Goal: Use online tool/utility: Utilize a website feature to perform a specific function

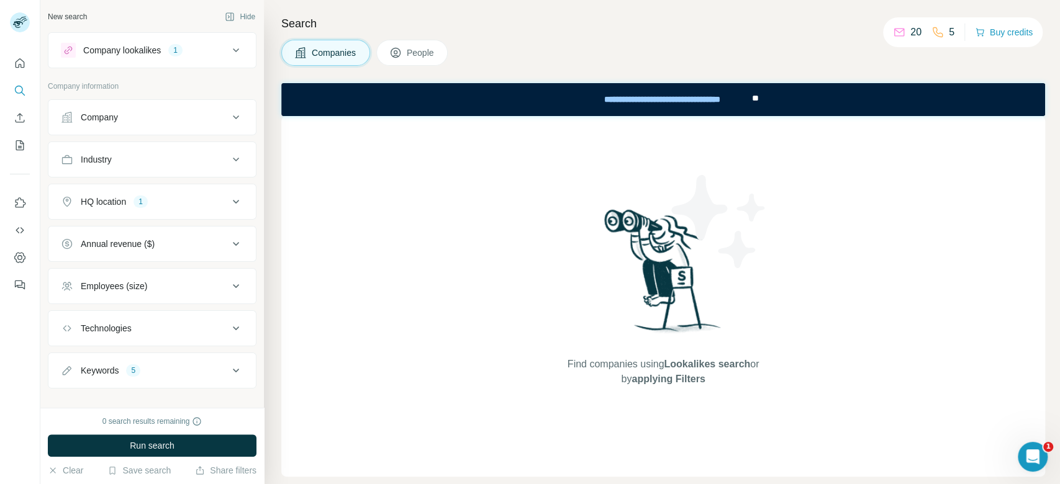
click at [189, 35] on button "Company lookalikes 1" at bounding box center [151, 50] width 207 height 30
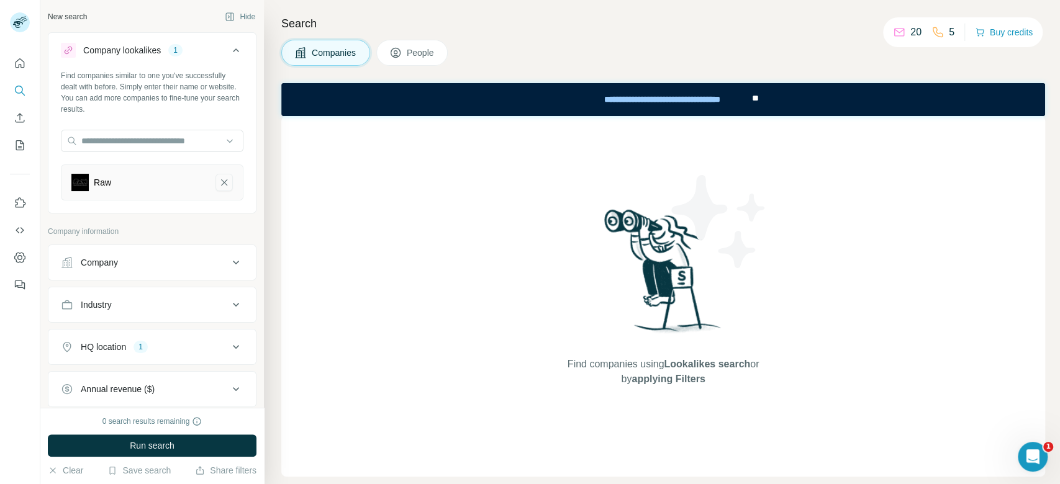
click at [219, 183] on icon "Raw-remove-button" at bounding box center [224, 182] width 11 height 12
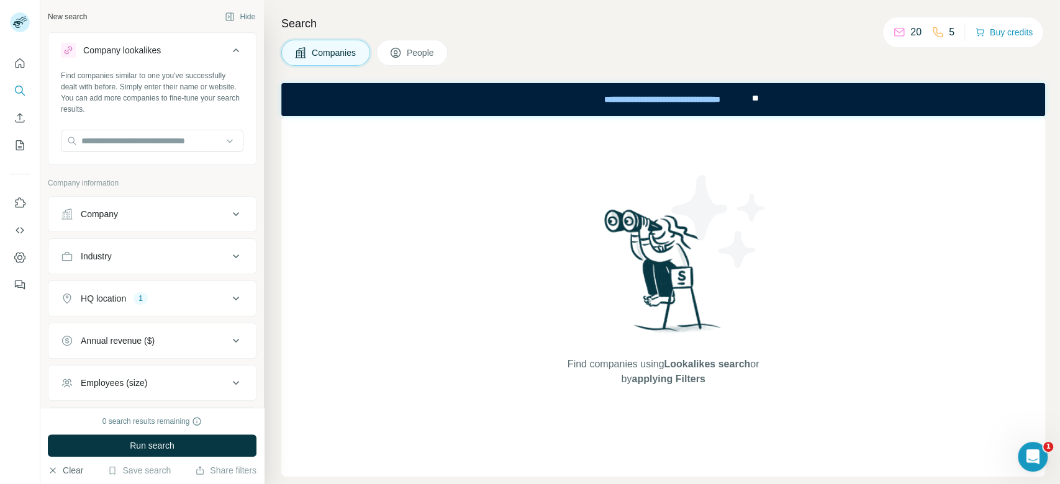
click at [64, 473] on button "Clear" at bounding box center [65, 470] width 35 height 12
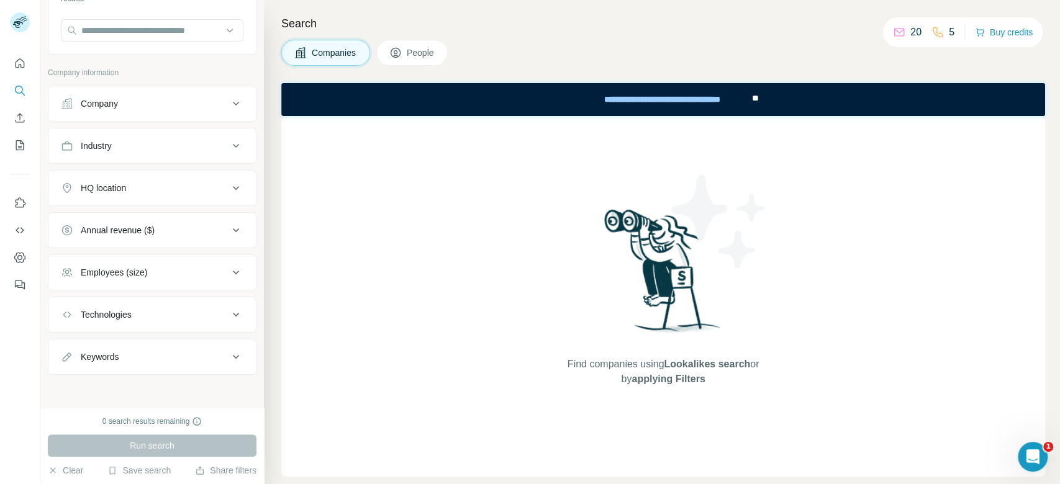
click at [229, 358] on icon at bounding box center [236, 357] width 15 height 15
click at [158, 388] on input "text" at bounding box center [140, 388] width 158 height 22
type input "**********"
click at [224, 393] on button "button" at bounding box center [234, 388] width 20 height 22
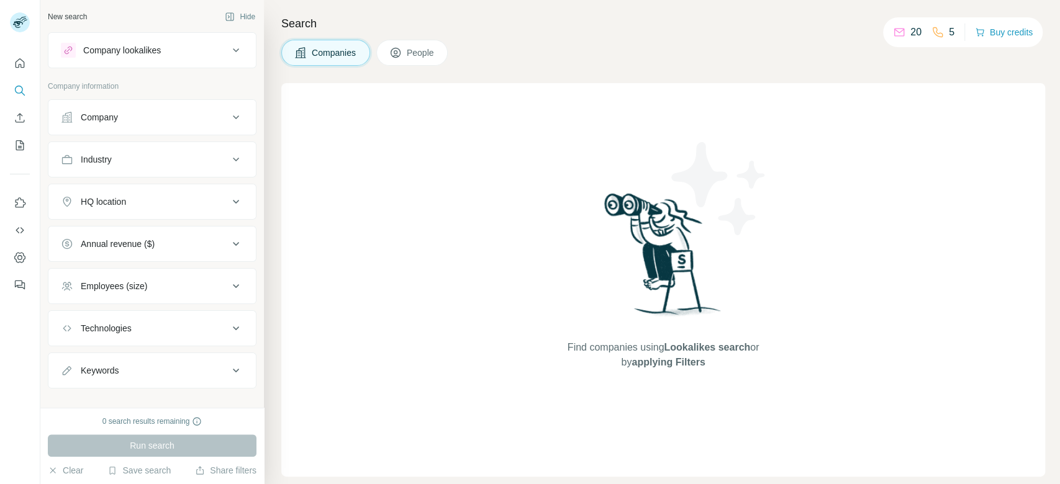
click at [229, 45] on icon at bounding box center [236, 50] width 15 height 15
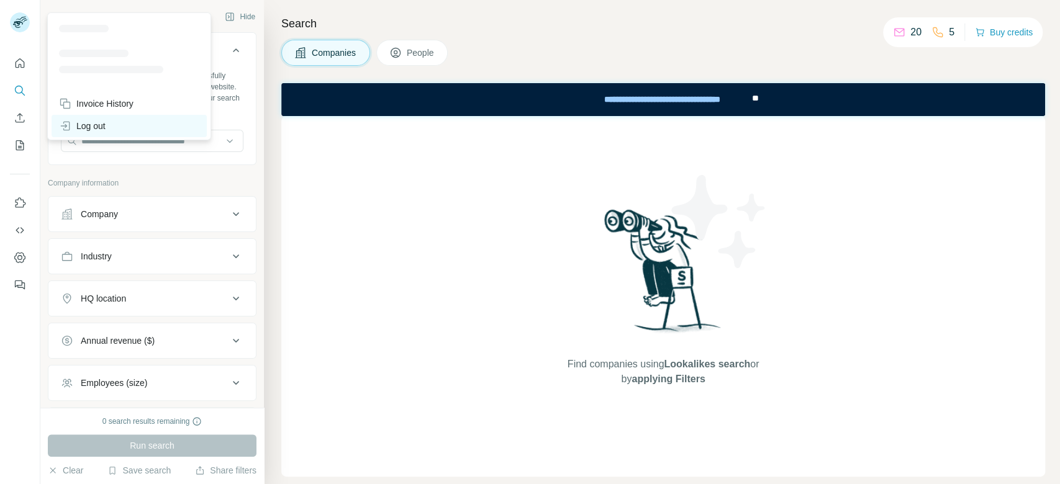
click at [85, 127] on div "Log out" at bounding box center [82, 126] width 47 height 12
